Goal: Task Accomplishment & Management: Use online tool/utility

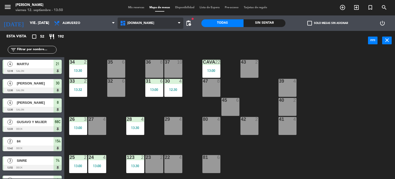
click at [127, 23] on icon at bounding box center [123, 23] width 7 height 6
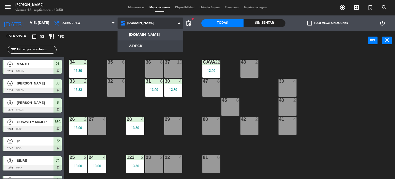
click at [134, 49] on ng-component "menu Gardiner viernes 12. septiembre - 13:50 Mis reservas Mapa de mesas Disponi…" at bounding box center [197, 89] width 395 height 179
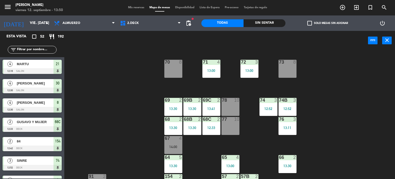
scroll to position [103, 0]
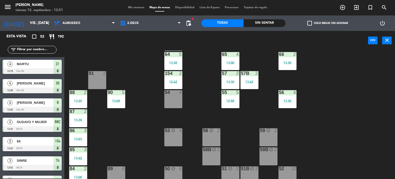
drag, startPoint x: 200, startPoint y: 19, endPoint x: 326, endPoint y: 111, distance: 155.5
click at [326, 111] on div "71 4 13:00 72 3 13:00 73 8 70 8 74 3 12:52 74B 3 12:52 69 2 13:30 69B 2 13:30 6…" at bounding box center [231, 114] width 327 height 129
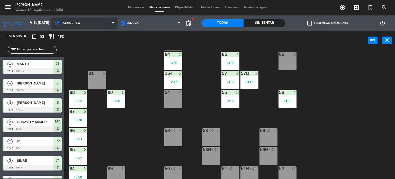
click at [73, 20] on span "Almuerzo" at bounding box center [84, 22] width 66 height 11
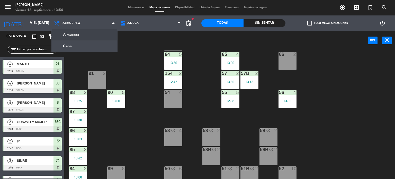
click at [40, 48] on input "text" at bounding box center [36, 50] width 40 height 6
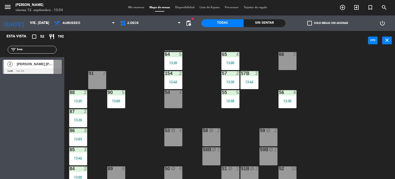
type input "bea"
click at [0, 108] on div "Esta vista crop_square 52 restaurant 192 filter_list bea 2 [PERSON_NAME] [PERSO…" at bounding box center [32, 105] width 64 height 148
click at [24, 67] on div "[PERSON_NAME] [PERSON_NAME]" at bounding box center [34, 64] width 37 height 8
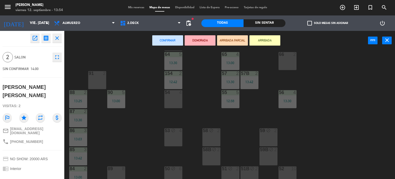
click at [270, 45] on button "ARRIBADA" at bounding box center [265, 40] width 31 height 10
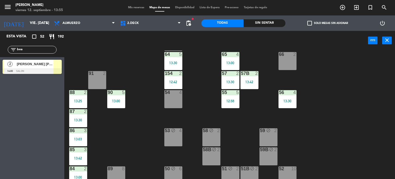
drag, startPoint x: 25, startPoint y: 50, endPoint x: 18, endPoint y: 53, distance: 7.7
click at [18, 53] on div "filter_list bea" at bounding box center [32, 50] width 49 height 8
click at [141, 26] on span "2.DECK" at bounding box center [151, 22] width 66 height 11
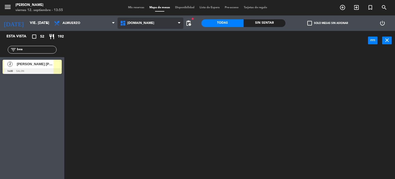
click at [139, 35] on ng-component "menu Gardiner viernes 12. septiembre - 13:55 Mis reservas Mapa de mesas Disponi…" at bounding box center [197, 89] width 395 height 179
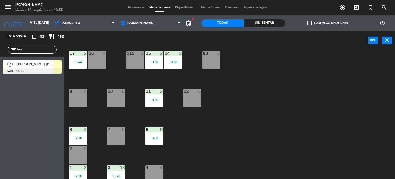
scroll to position [184, 0]
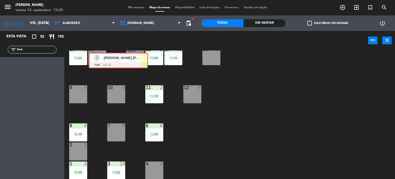
drag, startPoint x: 58, startPoint y: 68, endPoint x: 141, endPoint y: 59, distance: 83.8
click at [141, 59] on div "Esta vista crop_square 52 restaurant 192 filter_list bea 2 [PERSON_NAME] [PERSO…" at bounding box center [197, 105] width 395 height 148
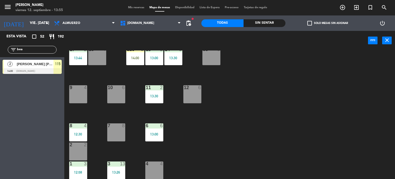
click at [136, 59] on div "14:00" at bounding box center [135, 58] width 18 height 4
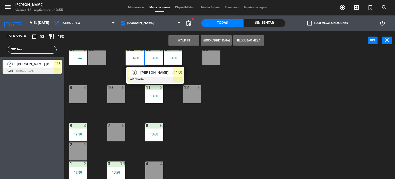
drag, startPoint x: 149, startPoint y: 75, endPoint x: 235, endPoint y: 65, distance: 86.5
click at [149, 75] on div "2 [PERSON_NAME] [PERSON_NAME] ARRIBADA 14:00" at bounding box center [155, 75] width 66 height 17
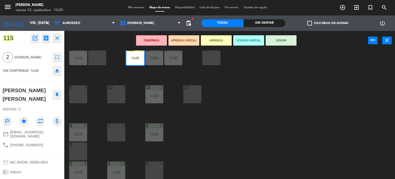
click at [288, 45] on button "SENTAR" at bounding box center [281, 40] width 31 height 10
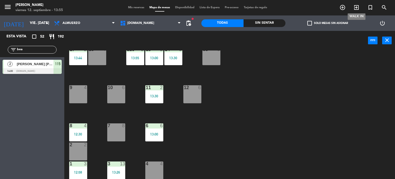
click at [357, 5] on icon "exit_to_app" at bounding box center [356, 7] width 6 height 6
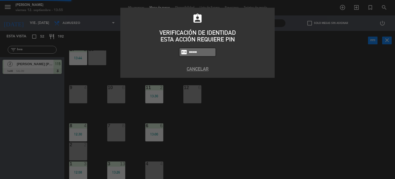
type input "4307"
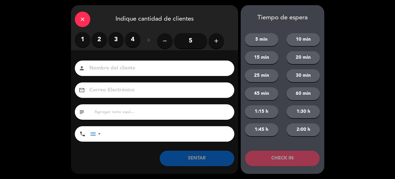
click at [99, 43] on label "2" at bounding box center [99, 39] width 15 height 15
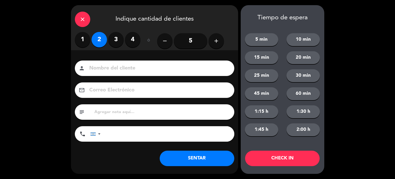
drag, startPoint x: 116, startPoint y: 46, endPoint x: 113, endPoint y: 53, distance: 7.2
click at [113, 53] on div "close Indique cantidad de clientes 1 2 3 4 ó remove 5 add Nombre del cliente pe…" at bounding box center [154, 89] width 167 height 169
click at [119, 64] on input at bounding box center [158, 68] width 139 height 9
type input "29"
click at [276, 159] on button "CHECK IN" at bounding box center [282, 158] width 75 height 15
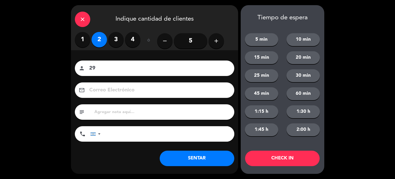
click at [82, 23] on div "close" at bounding box center [82, 19] width 15 height 15
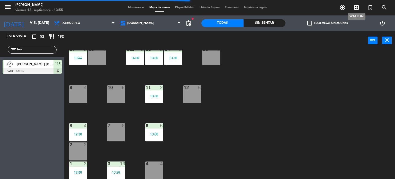
click at [354, 8] on icon "exit_to_app" at bounding box center [356, 7] width 6 height 6
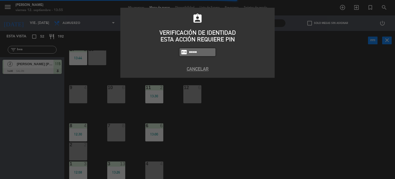
type input "4307"
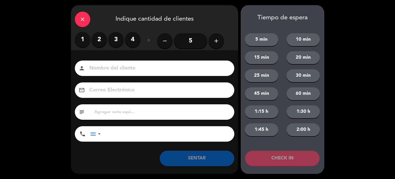
click at [99, 43] on label "2" at bounding box center [99, 39] width 15 height 15
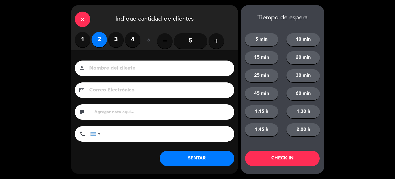
click at [102, 62] on div "person" at bounding box center [155, 67] width 160 height 15
click at [103, 67] on input at bounding box center [158, 68] width 139 height 9
type input "23"
click at [276, 164] on button "CHECK IN" at bounding box center [282, 158] width 75 height 15
click at [87, 21] on div "close" at bounding box center [82, 19] width 15 height 15
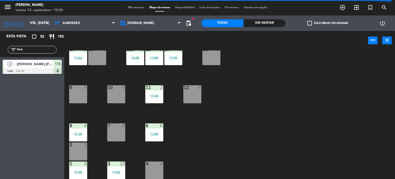
drag, startPoint x: 75, startPoint y: 113, endPoint x: 368, endPoint y: 72, distance: 295.9
click at [369, 71] on div "34 2 13:30 35 6 36 8 43 2 37 10 CAVA 22 13:00 33 2 13:32 32 6 31 6 13:00 30 4 1…" at bounding box center [231, 114] width 327 height 129
drag, startPoint x: 34, startPoint y: 49, endPoint x: 0, endPoint y: 47, distance: 33.8
click at [0, 49] on div "filter_list bea" at bounding box center [32, 49] width 64 height 15
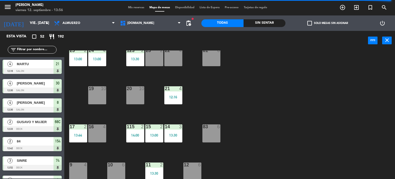
scroll to position [81, 0]
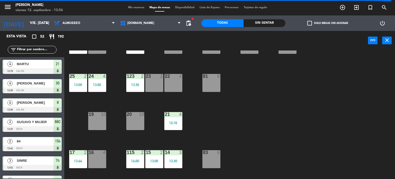
click at [152, 80] on div "23 2" at bounding box center [154, 83] width 18 height 18
